Goal: Manage account settings

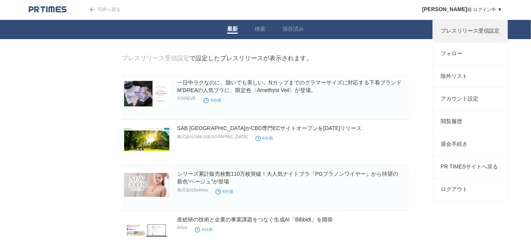
click at [470, 28] on link "プレスリリース受信設定" at bounding box center [470, 31] width 75 height 22
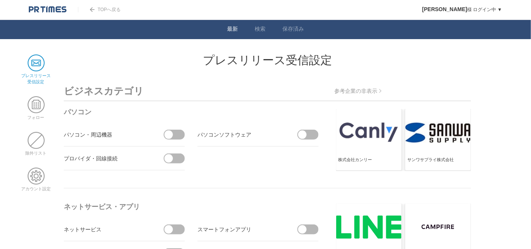
click at [227, 28] on link "最新" at bounding box center [232, 30] width 11 height 8
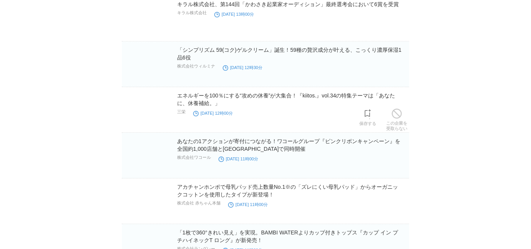
scroll to position [9629, 0]
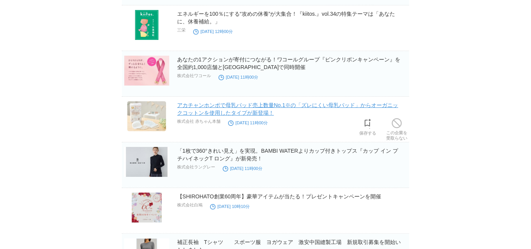
drag, startPoint x: 251, startPoint y: 88, endPoint x: 239, endPoint y: 84, distance: 12.8
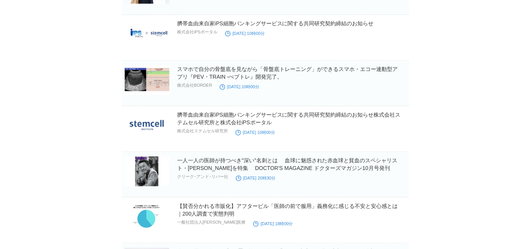
scroll to position [9871, 0]
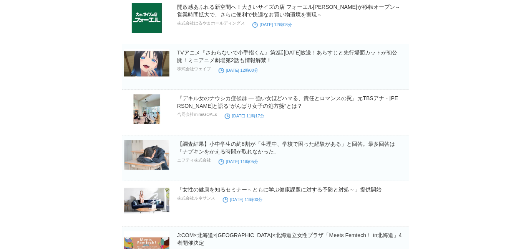
scroll to position [0, 0]
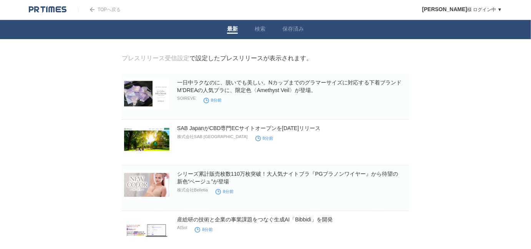
click at [48, 9] on img at bounding box center [48, 10] width 38 height 8
